Goal: Use online tool/utility

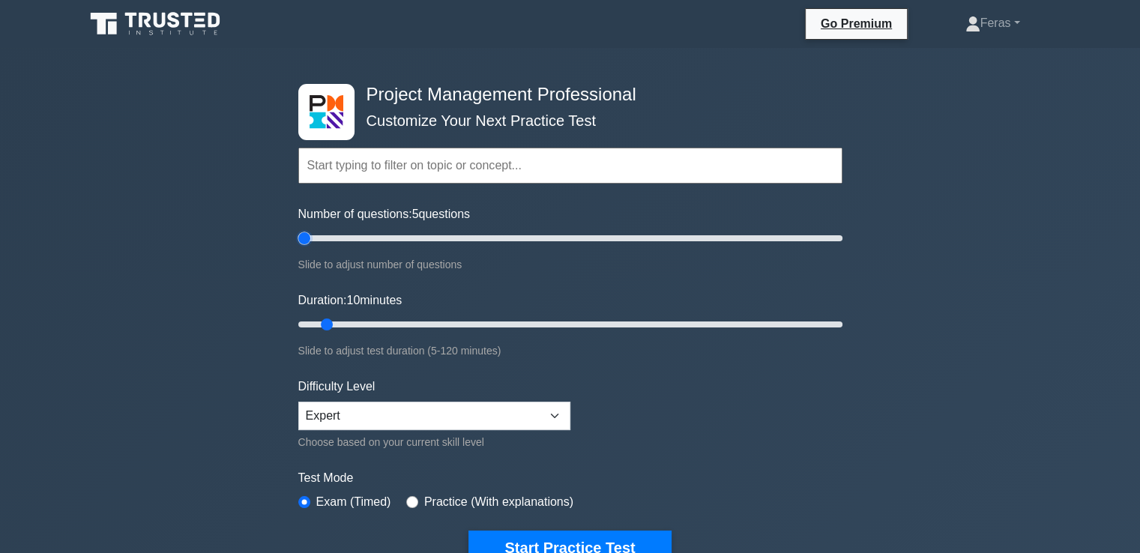
drag, startPoint x: 324, startPoint y: 239, endPoint x: 298, endPoint y: 240, distance: 25.5
type input "5"
click at [298, 240] on input "Number of questions: 5 questions" at bounding box center [570, 238] width 544 height 18
drag, startPoint x: 328, startPoint y: 326, endPoint x: 277, endPoint y: 322, distance: 51.9
type input "5"
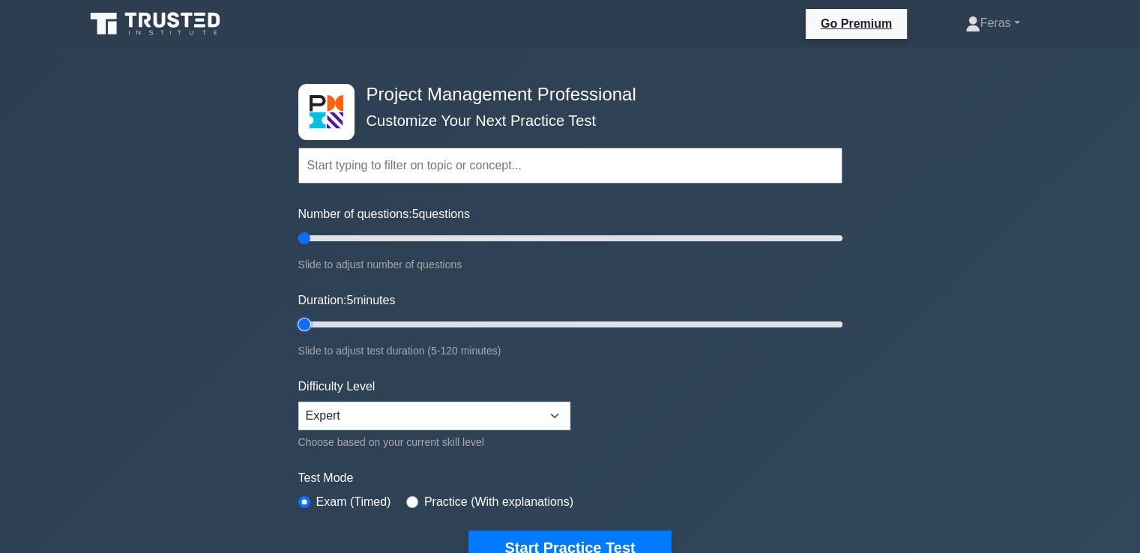
click at [298, 322] on input "Duration: 5 minutes" at bounding box center [570, 325] width 544 height 18
click at [543, 537] on button "Start Practice Test" at bounding box center [570, 548] width 202 height 34
